Goal: Task Accomplishment & Management: Complete application form

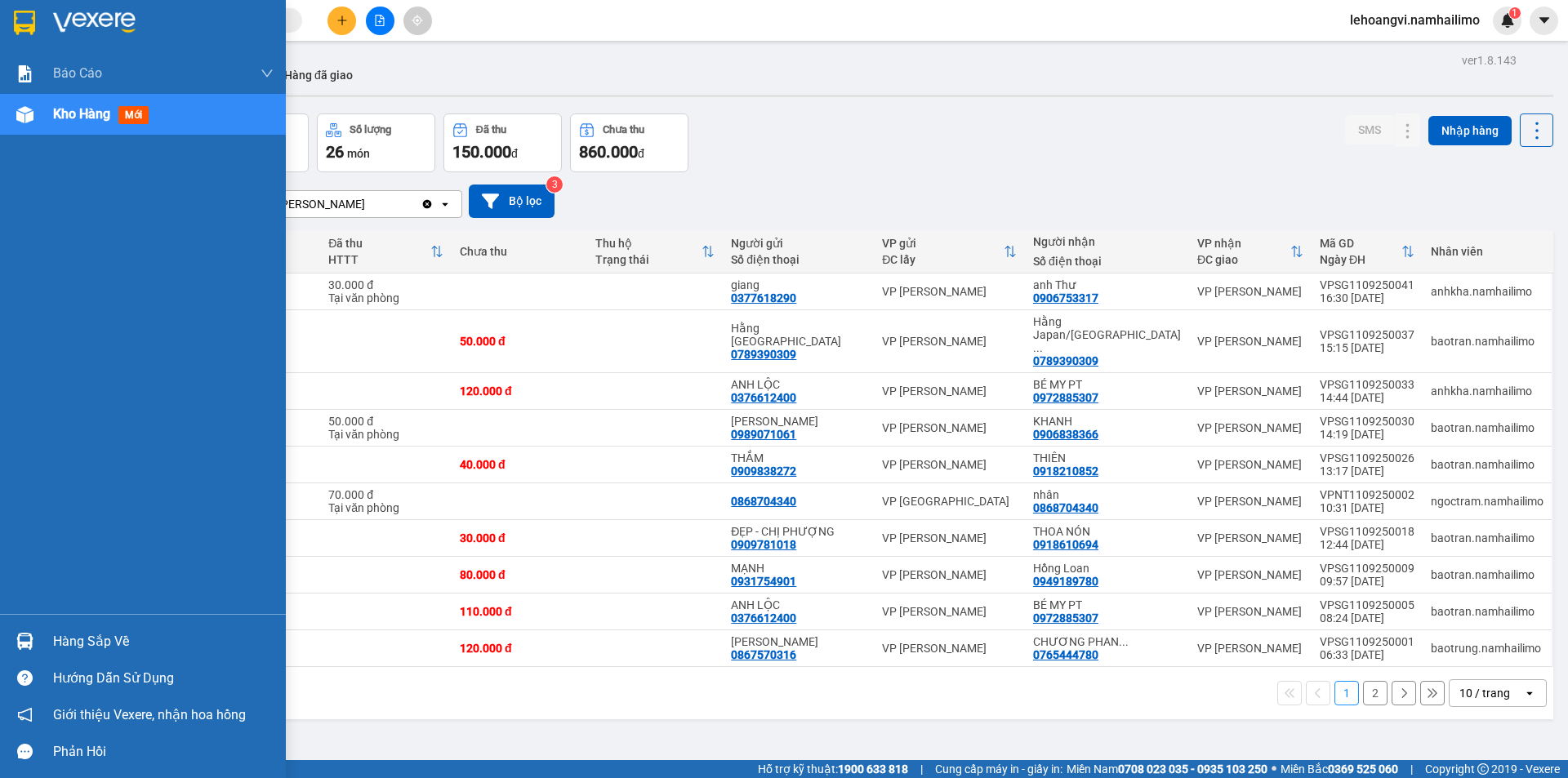
click at [39, 642] on div "Hàng sắp về" at bounding box center [142, 641] width 286 height 37
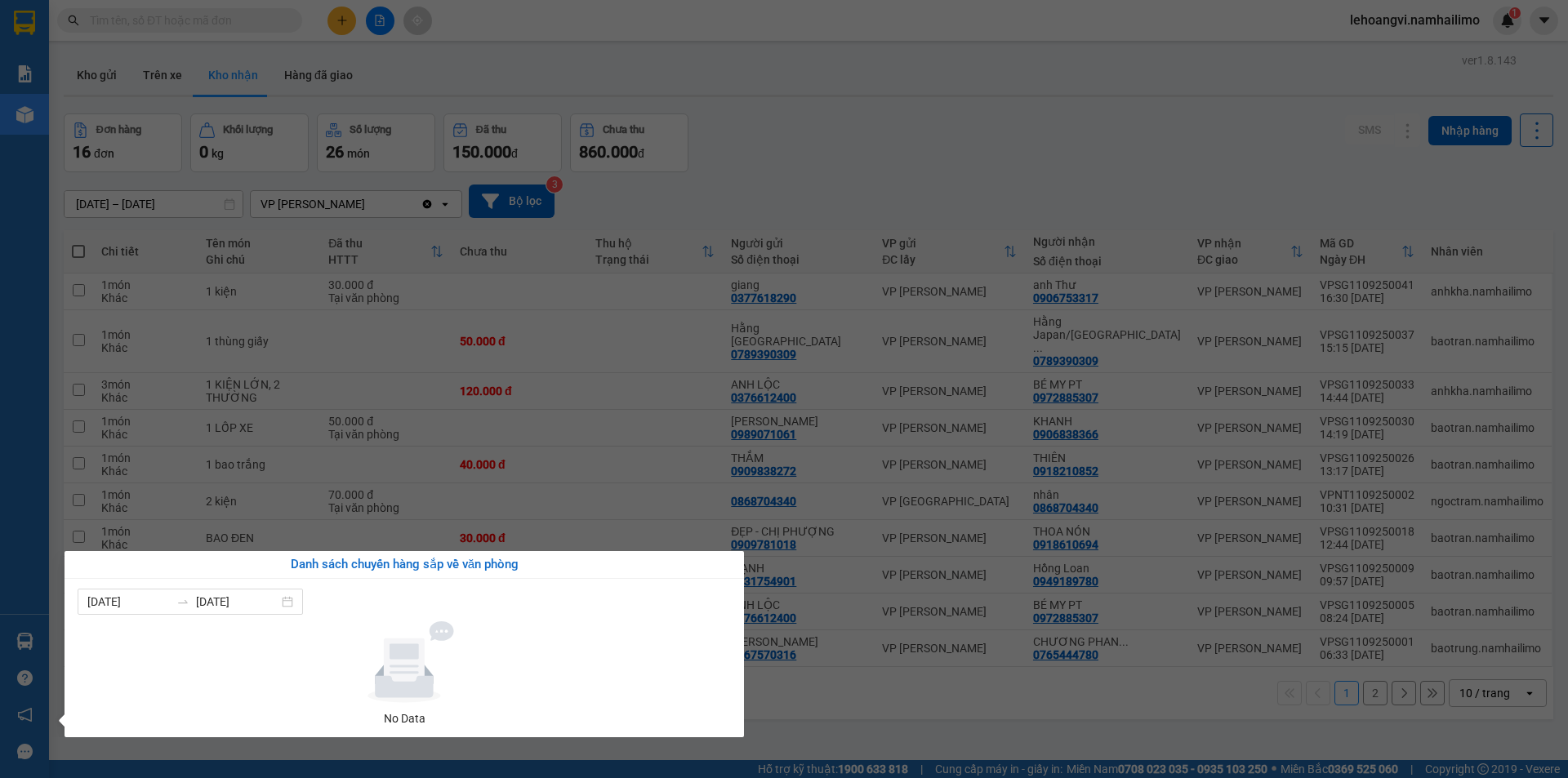
click at [927, 673] on section "Kết quả tìm kiếm ( 0 ) Bộ lọc No Data lehoangvi.namhailimo 1 Báo cáo Báo cáo dò…" at bounding box center [784, 389] width 1568 height 778
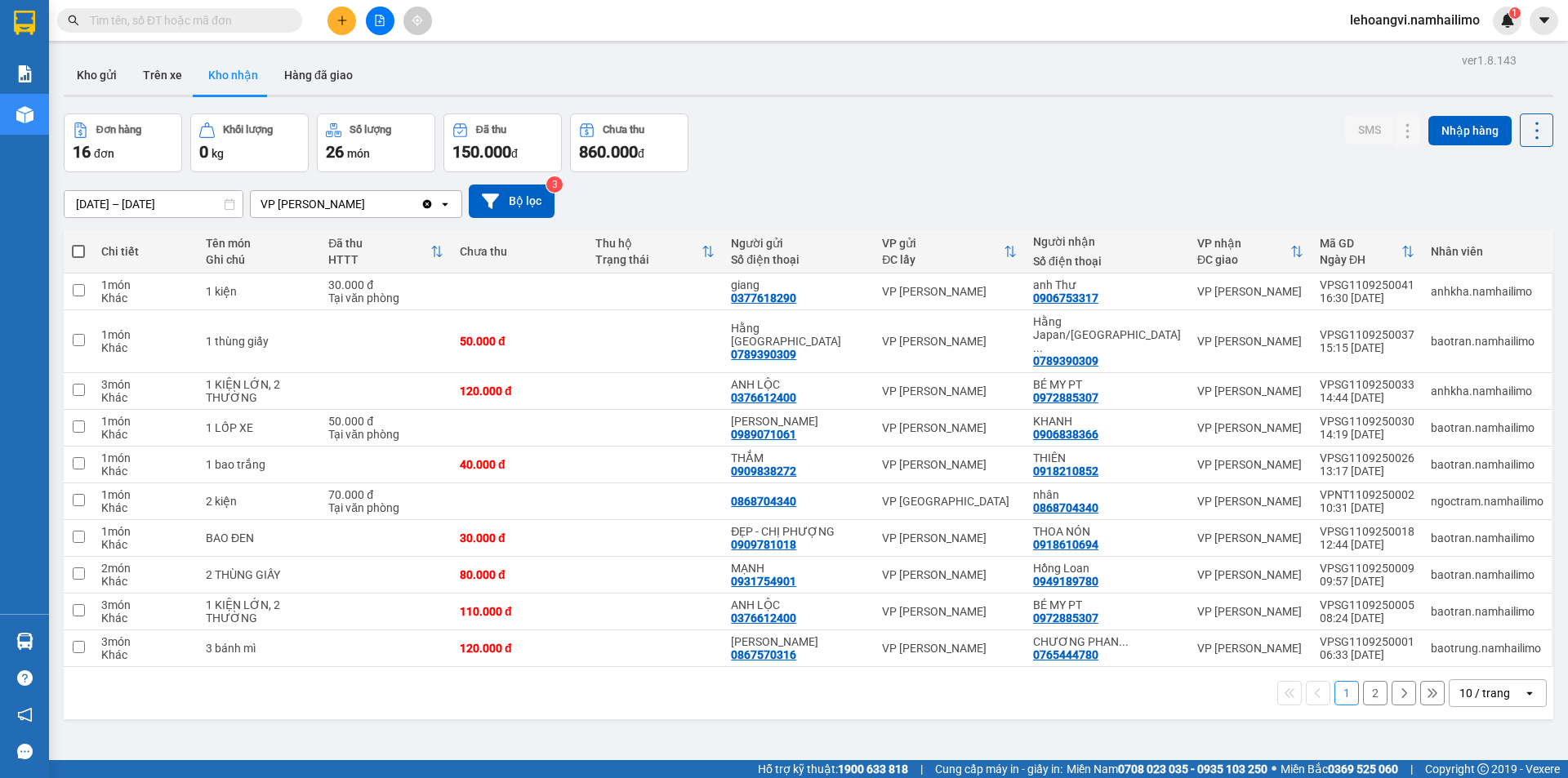
click at [258, 22] on input "text" at bounding box center [186, 20] width 193 height 18
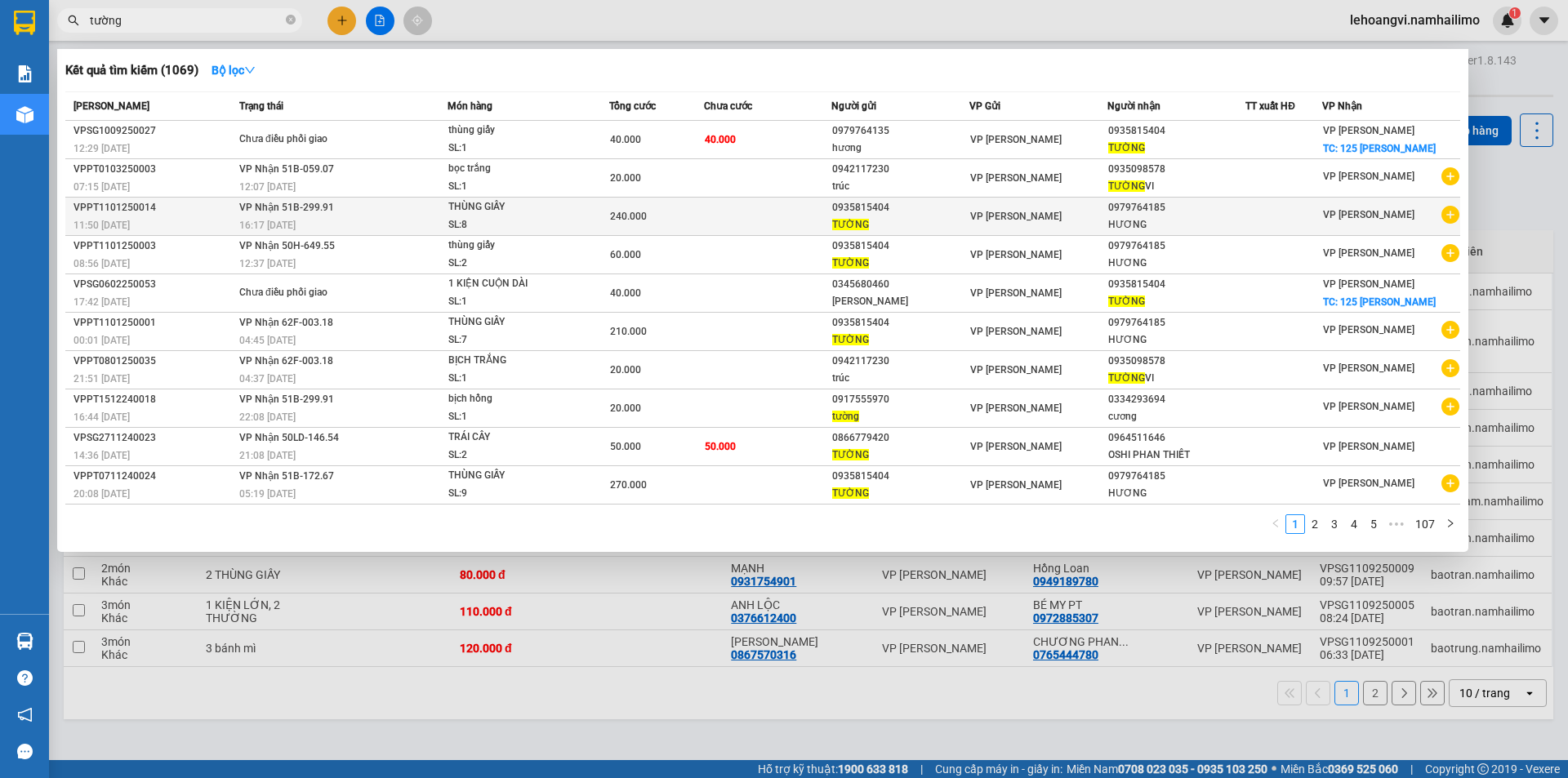
type input "tường"
click at [1444, 217] on icon "plus-circle" at bounding box center [1450, 214] width 18 height 18
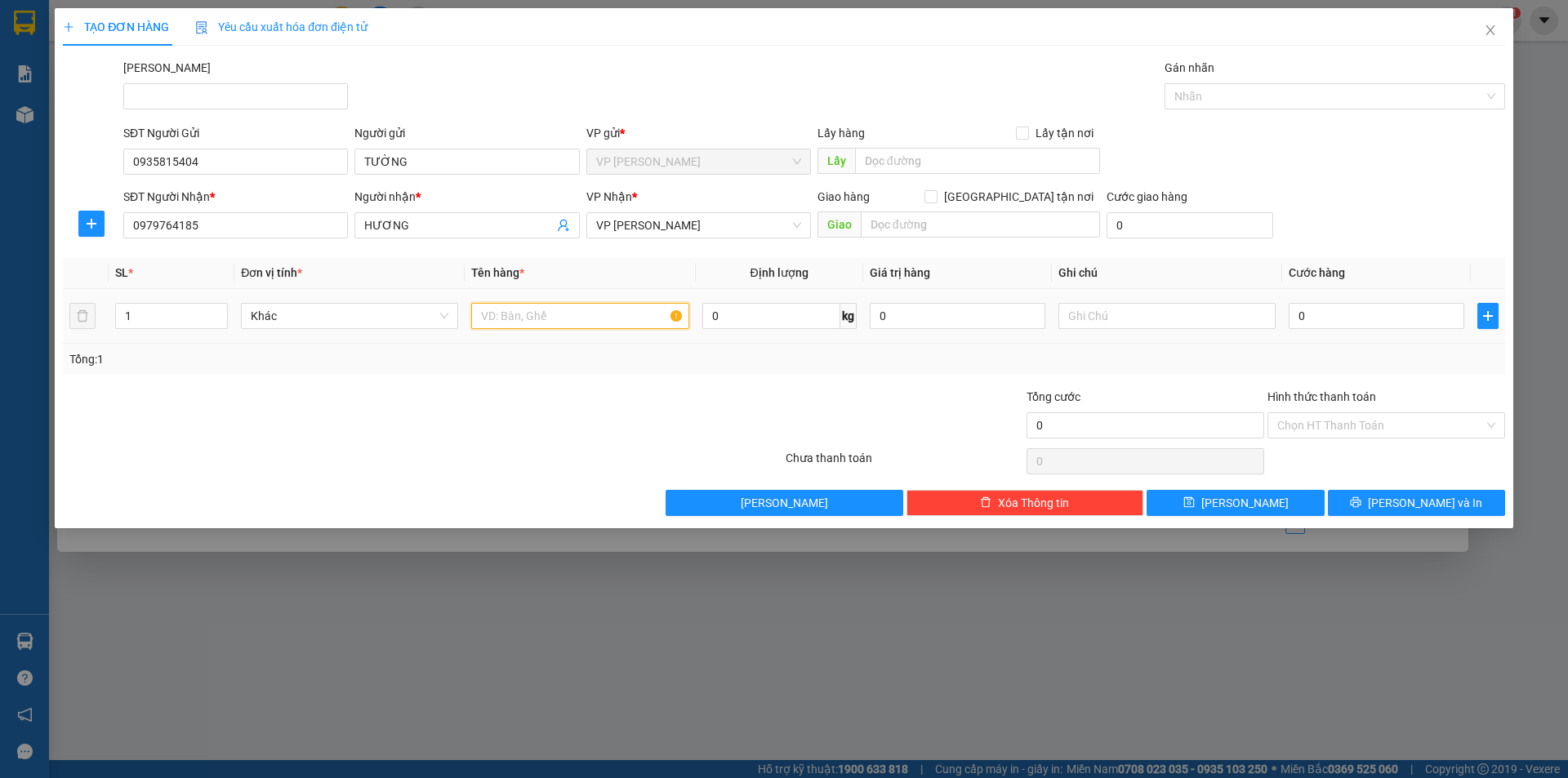
click at [524, 318] on input "text" at bounding box center [579, 316] width 217 height 26
type input "thùng giấy"
click at [164, 311] on input "1" at bounding box center [171, 316] width 111 height 25
type input "12"
drag, startPoint x: 182, startPoint y: 389, endPoint x: 627, endPoint y: 397, distance: 445.1
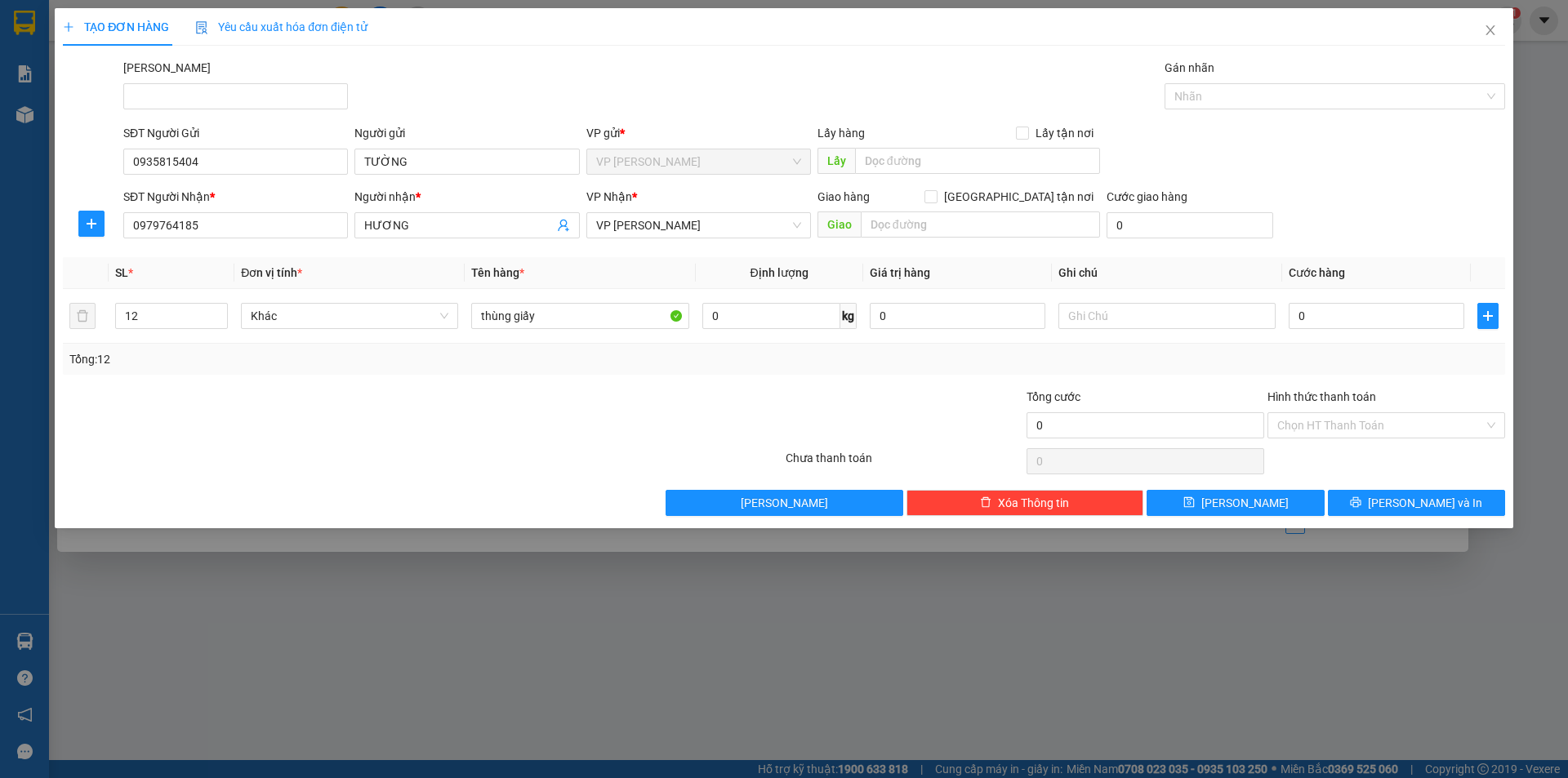
click at [182, 390] on div at bounding box center [301, 416] width 481 height 57
click at [1341, 324] on input "0" at bounding box center [1376, 316] width 176 height 26
click at [1341, 321] on input "0" at bounding box center [1376, 316] width 176 height 26
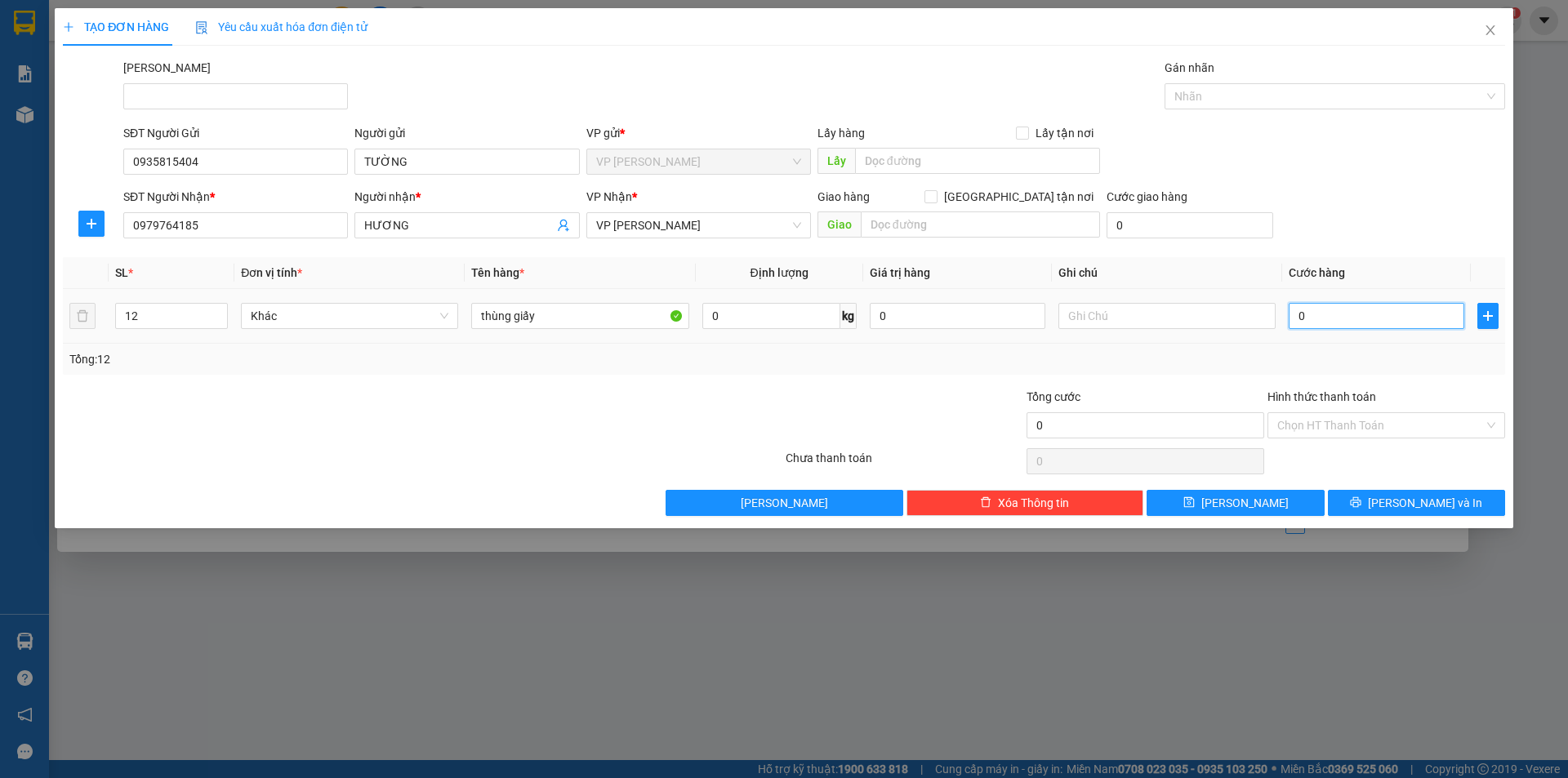
click at [1341, 321] on input "0" at bounding box center [1376, 316] width 176 height 26
type input "3"
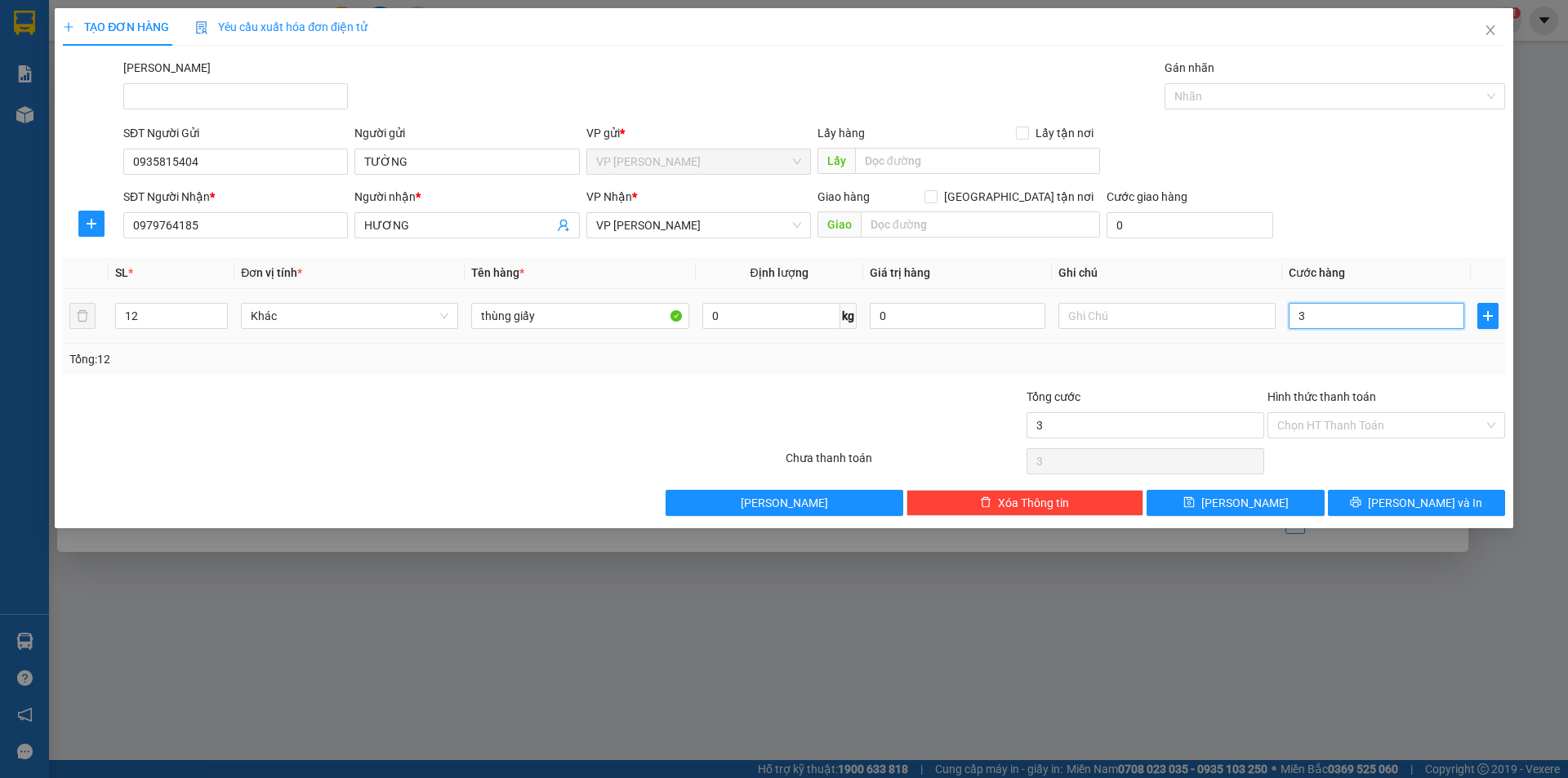
type input "36"
type input "360"
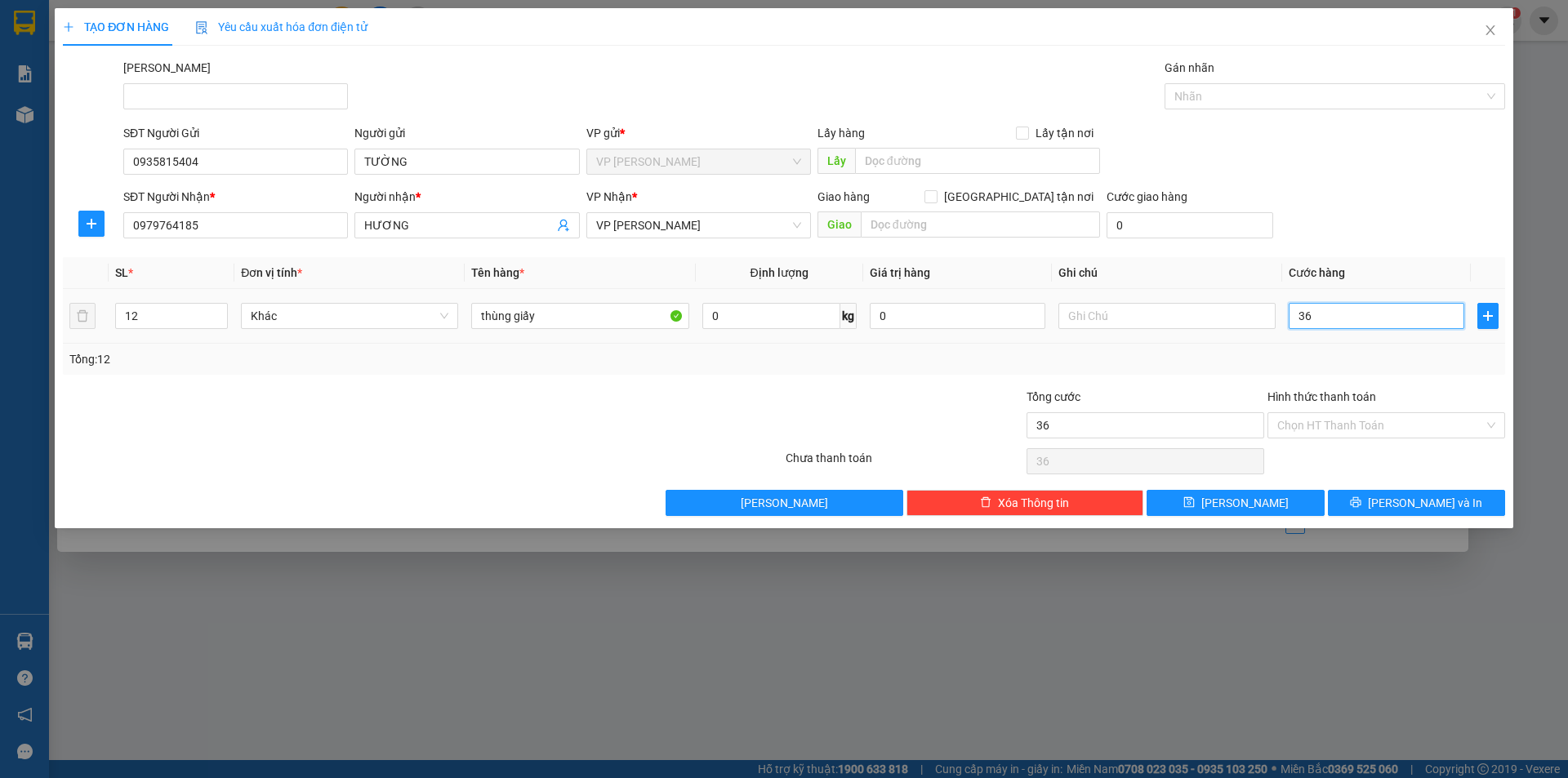
type input "360"
type input "360.000"
click at [704, 413] on div at bounding box center [663, 416] width 241 height 57
click at [1320, 416] on input "Hình thức thanh toán" at bounding box center [1380, 425] width 207 height 25
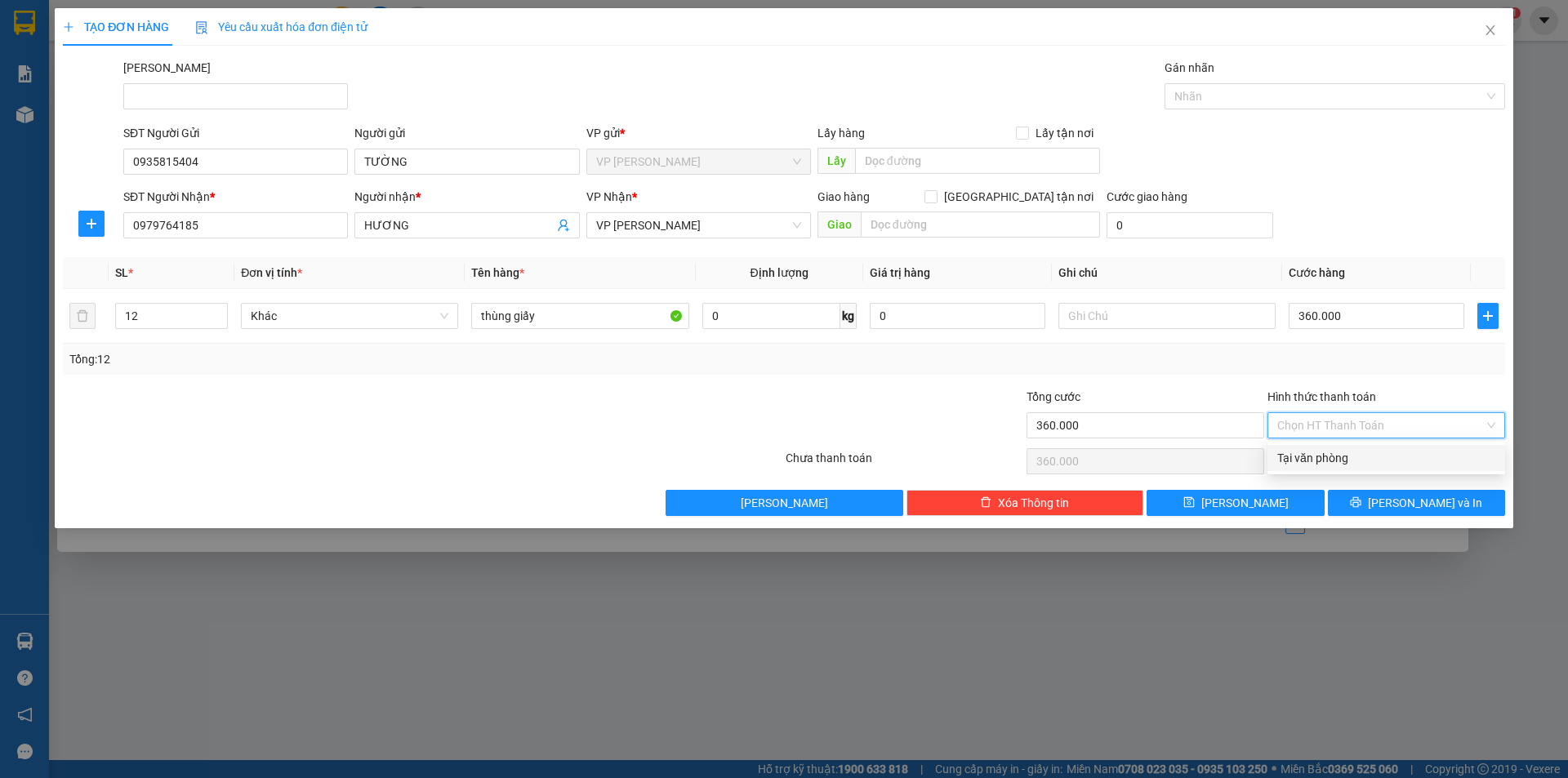
click at [1323, 458] on div "Tại văn phòng" at bounding box center [1386, 457] width 218 height 18
type input "0"
click at [1361, 510] on span "printer" at bounding box center [1355, 503] width 11 height 13
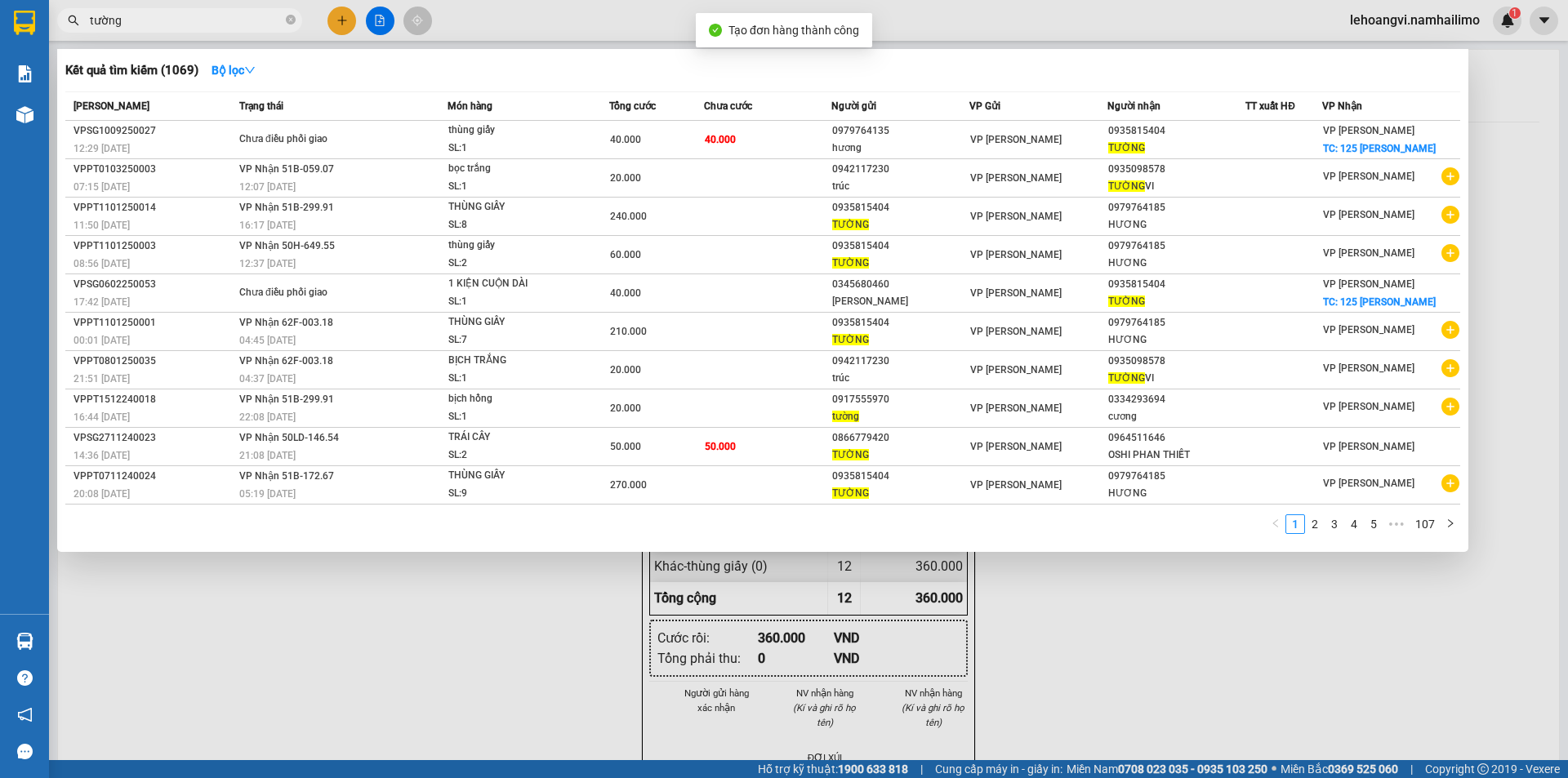
click at [1256, 648] on div at bounding box center [784, 389] width 1568 height 778
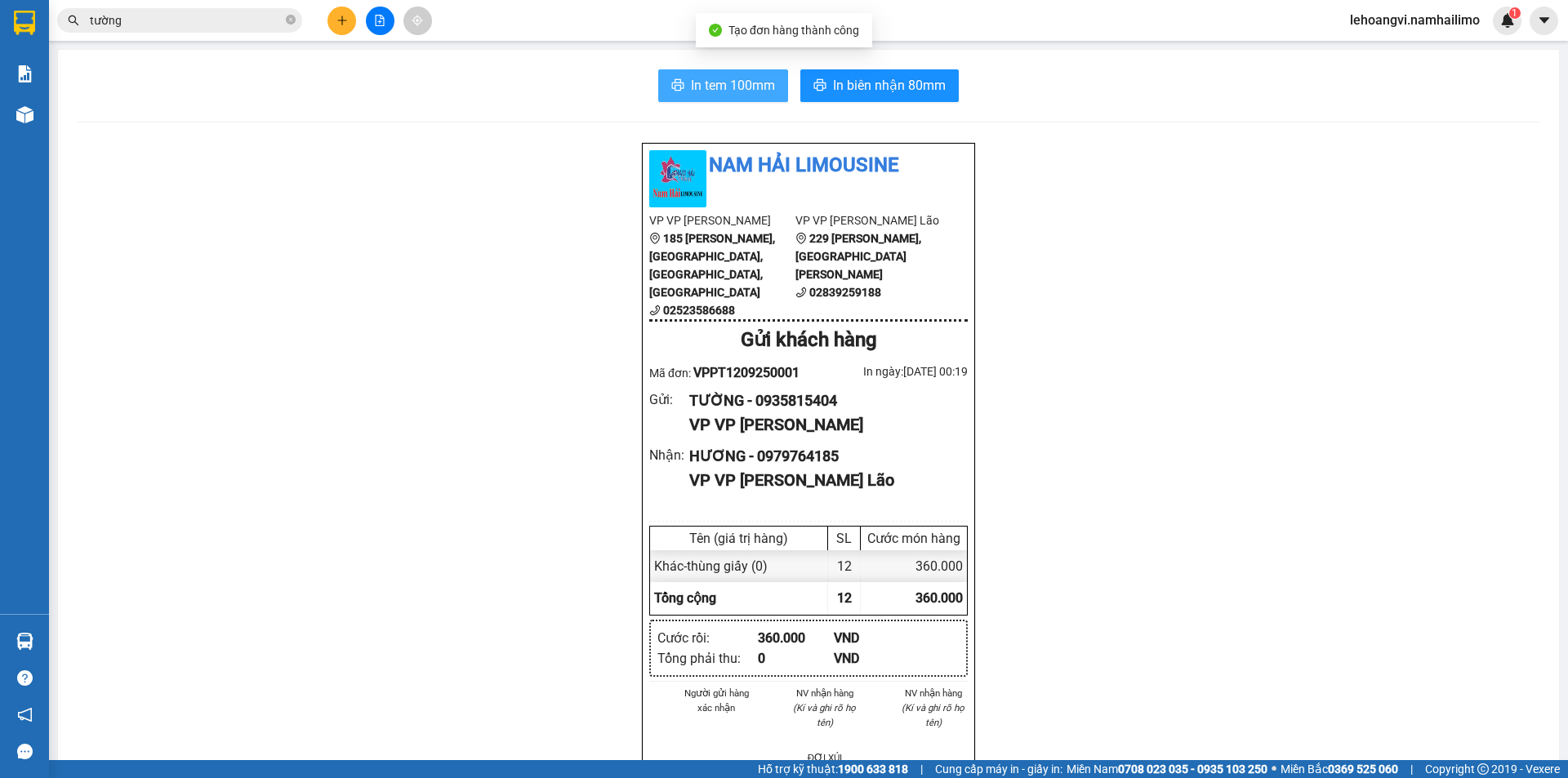
click at [704, 89] on span "In tem 100mm" at bounding box center [733, 86] width 84 height 21
